Goal: Entertainment & Leisure: Consume media (video, audio)

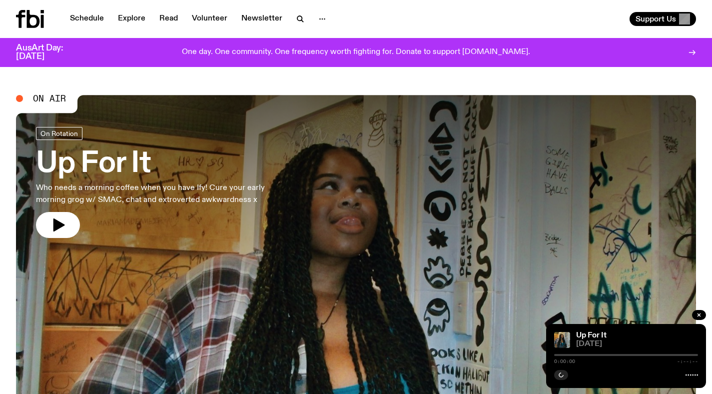
click at [250, 163] on h3 "Up For It" at bounding box center [164, 164] width 256 height 28
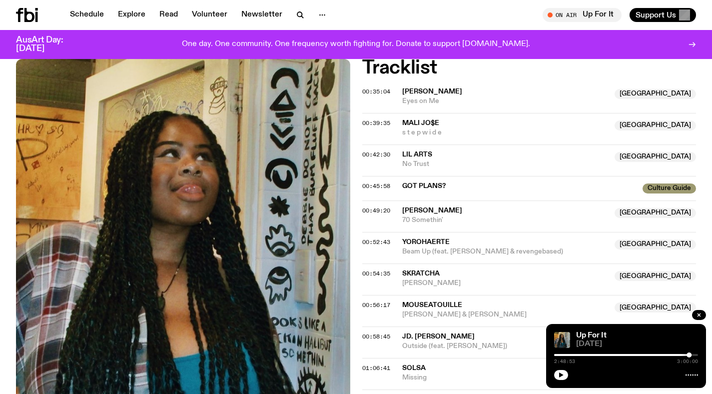
scroll to position [386, 0]
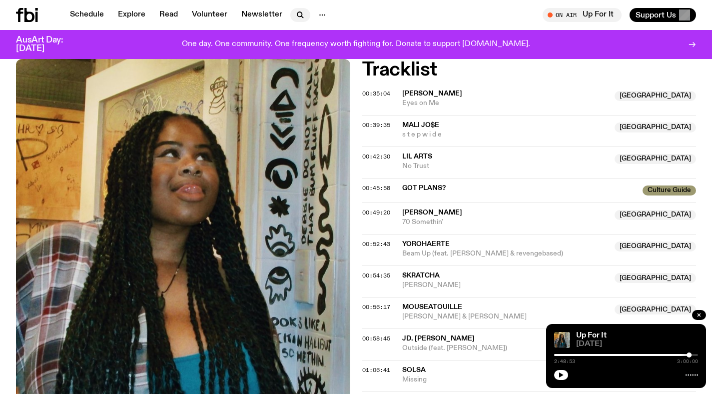
click at [299, 12] on icon "button" at bounding box center [300, 15] width 12 height 12
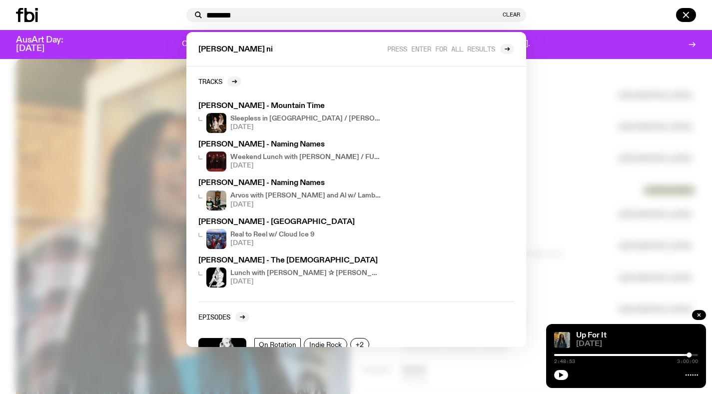
type input "********"
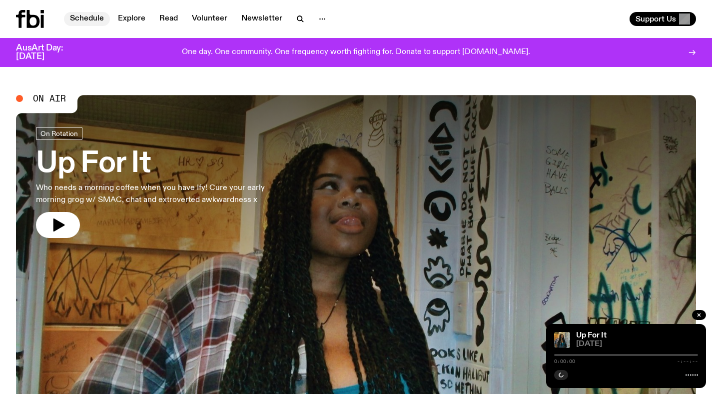
click at [74, 14] on link "Schedule" at bounding box center [87, 19] width 46 height 14
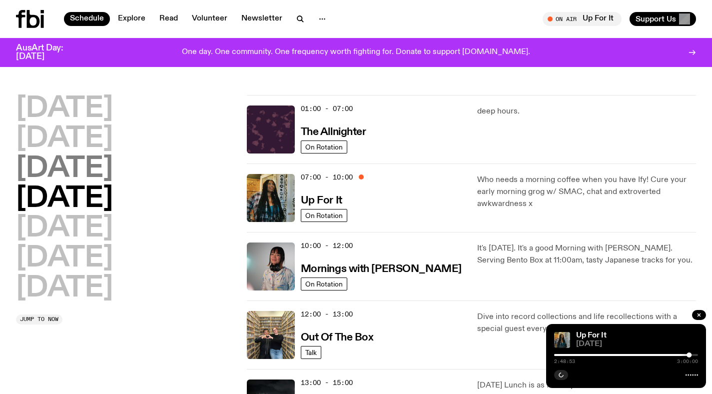
click at [104, 172] on h2 "[DATE]" at bounding box center [64, 169] width 97 height 28
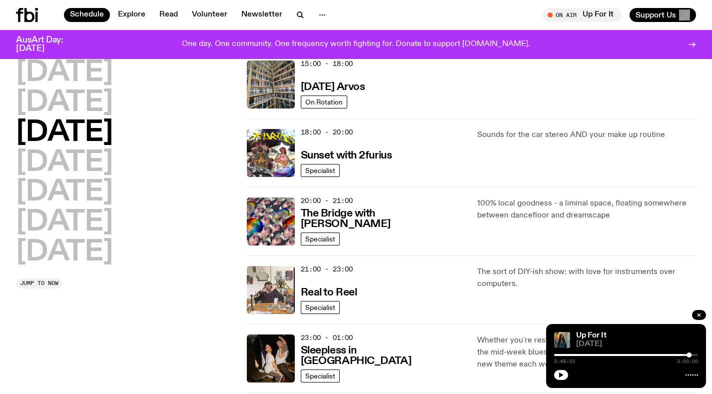
scroll to position [381, 0]
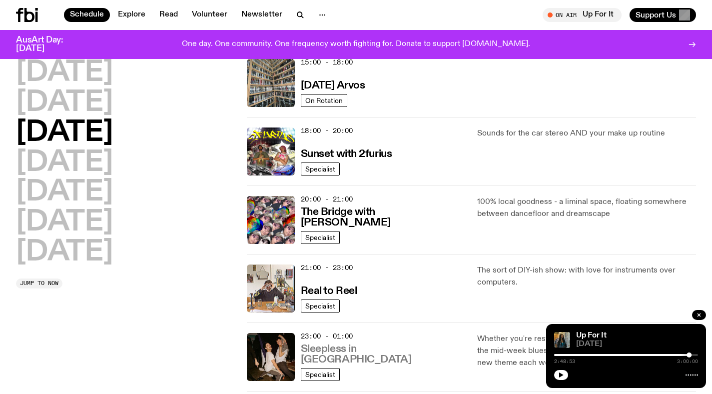
click at [360, 355] on h3 "Sleepless in [GEOGRAPHIC_DATA]" at bounding box center [383, 354] width 165 height 21
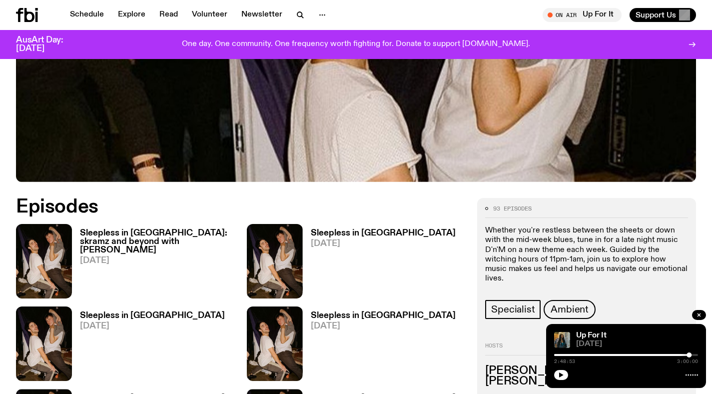
scroll to position [433, 0]
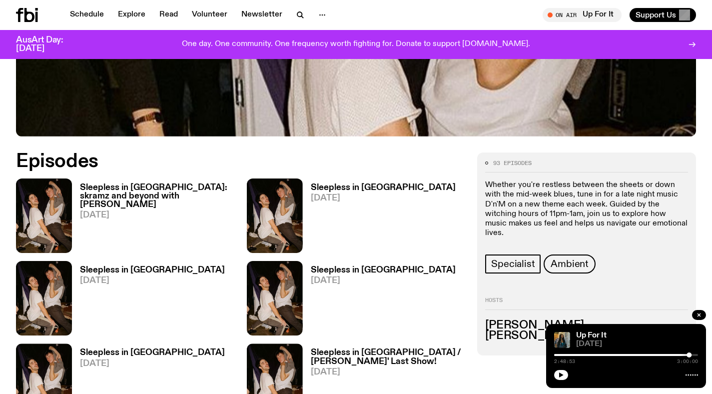
click at [186, 183] on h3 "Sleepless in [GEOGRAPHIC_DATA]: skramz and beyond with [PERSON_NAME]" at bounding box center [157, 195] width 155 height 25
